Goal: Navigation & Orientation: Find specific page/section

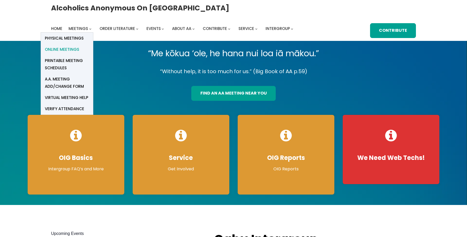
click at [76, 49] on span "Online Meetings" at bounding box center [62, 49] width 34 height 7
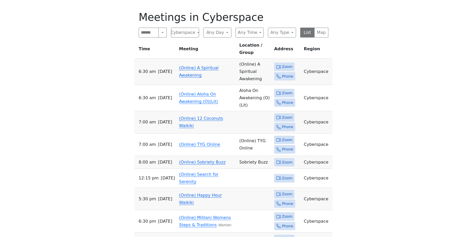
click at [190, 65] on link "(Online) A Spiritual Awakening" at bounding box center [199, 71] width 40 height 12
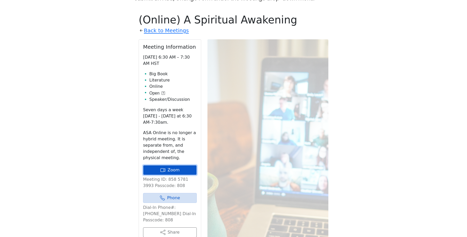
click at [157, 165] on link "Zoom" at bounding box center [170, 170] width 54 height 10
